Goal: Task Accomplishment & Management: Use online tool/utility

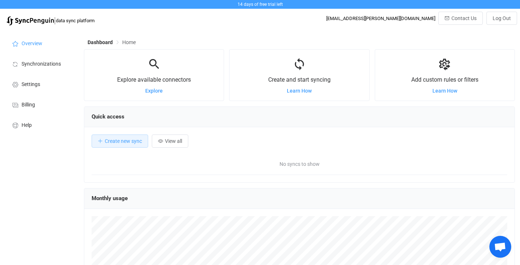
scroll to position [142, 431]
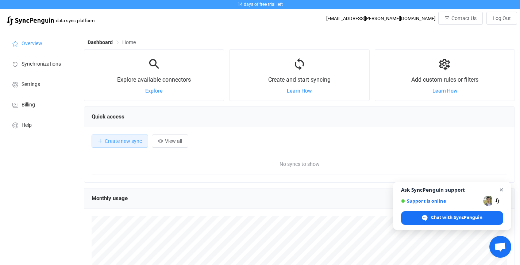
click at [502, 191] on span "Open chat" at bounding box center [501, 190] width 9 height 9
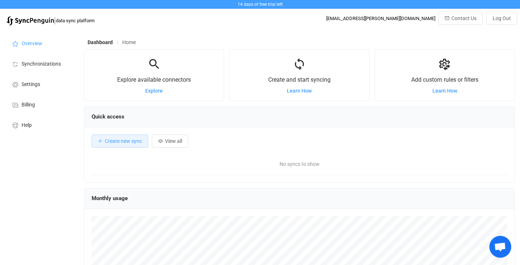
click at [387, 20] on div "[EMAIL_ADDRESS][PERSON_NAME][DOMAIN_NAME]" at bounding box center [380, 18] width 109 height 5
click at [327, 17] on div "| data sync platform [EMAIL_ADDRESS][PERSON_NAME][DOMAIN_NAME] Contact Us Log O…" at bounding box center [260, 21] width 514 height 18
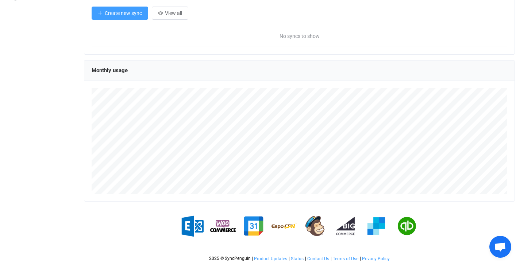
click at [123, 15] on span "Create new sync" at bounding box center [123, 13] width 37 height 6
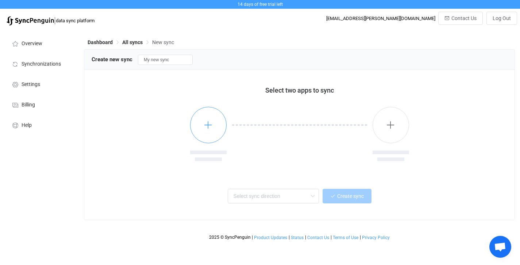
click at [218, 119] on button "button" at bounding box center [208, 125] width 37 height 37
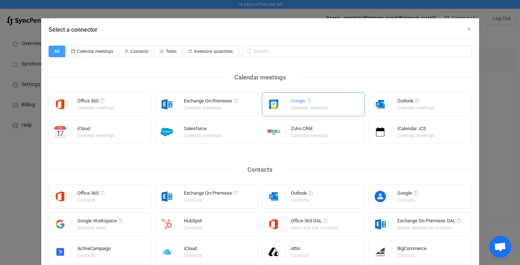
click at [292, 108] on div "Calendar meetings" at bounding box center [309, 108] width 37 height 4
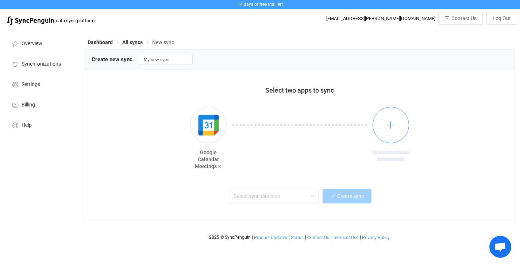
click at [383, 123] on button "button" at bounding box center [391, 125] width 37 height 37
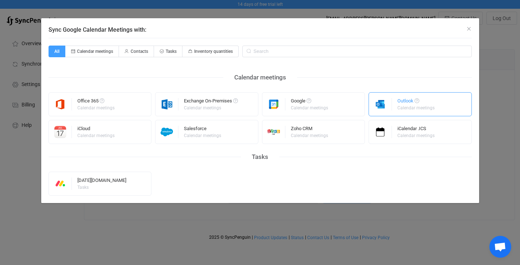
click at [391, 104] on img "Sync Google Calendar Meetings with:" at bounding box center [380, 104] width 23 height 12
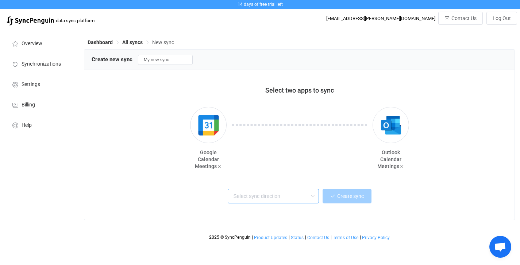
click at [285, 197] on input "text" at bounding box center [273, 196] width 91 height 15
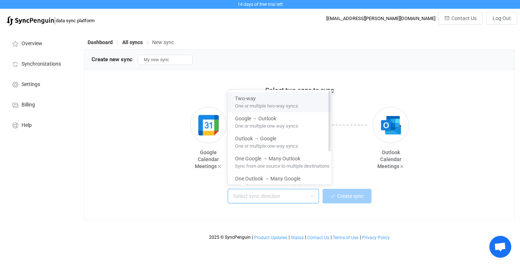
click at [264, 105] on span "One or multiple two-way syncs" at bounding box center [266, 105] width 63 height 8
type input "Two-way"
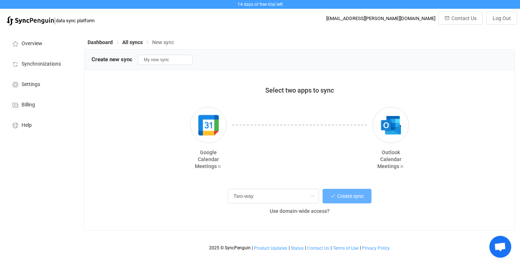
click at [346, 193] on span "Create sync" at bounding box center [350, 196] width 27 height 6
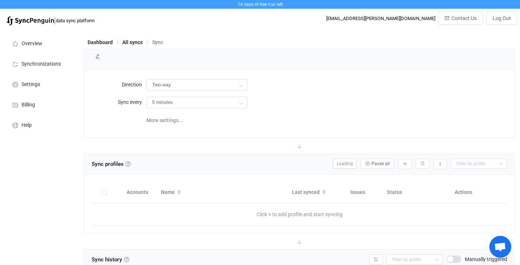
type input "10 minutes"
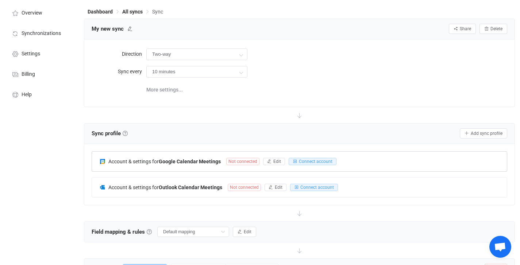
scroll to position [31, 0]
click at [310, 161] on span "Connect account" at bounding box center [316, 160] width 34 height 5
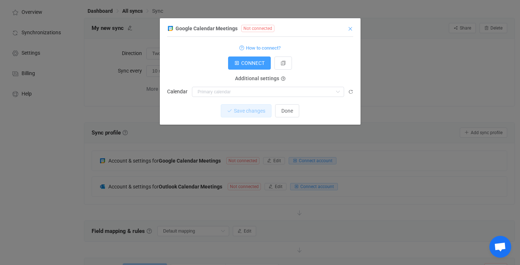
click at [349, 28] on icon "Close" at bounding box center [351, 29] width 6 height 6
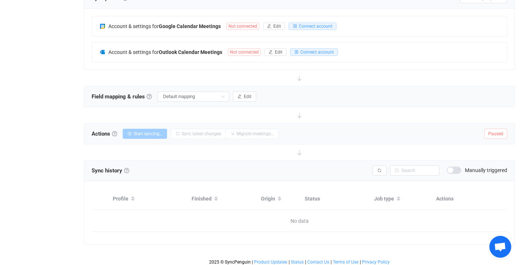
scroll to position [169, 0]
